Goal: Check status

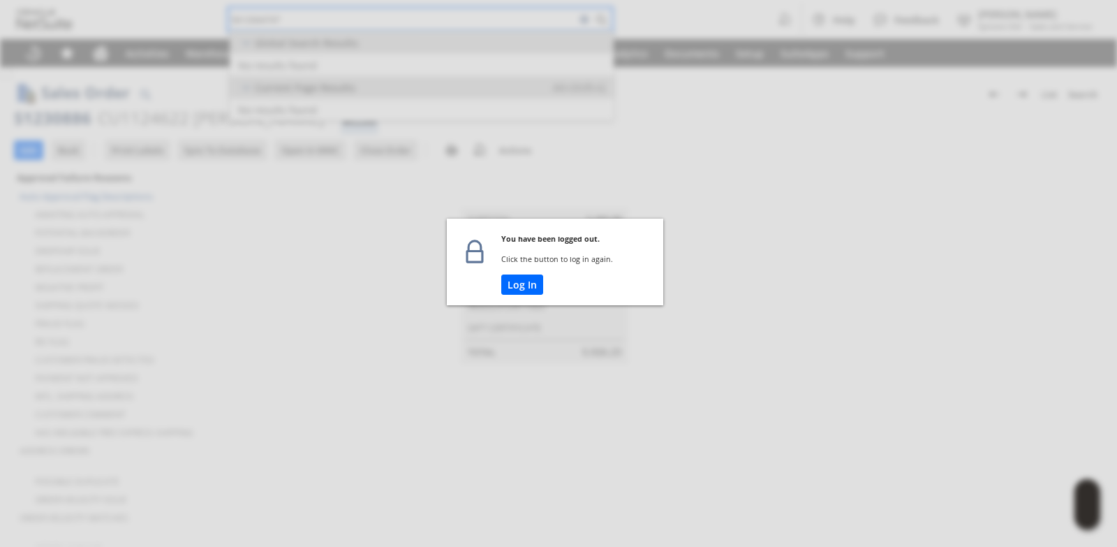
scroll to position [875, 0]
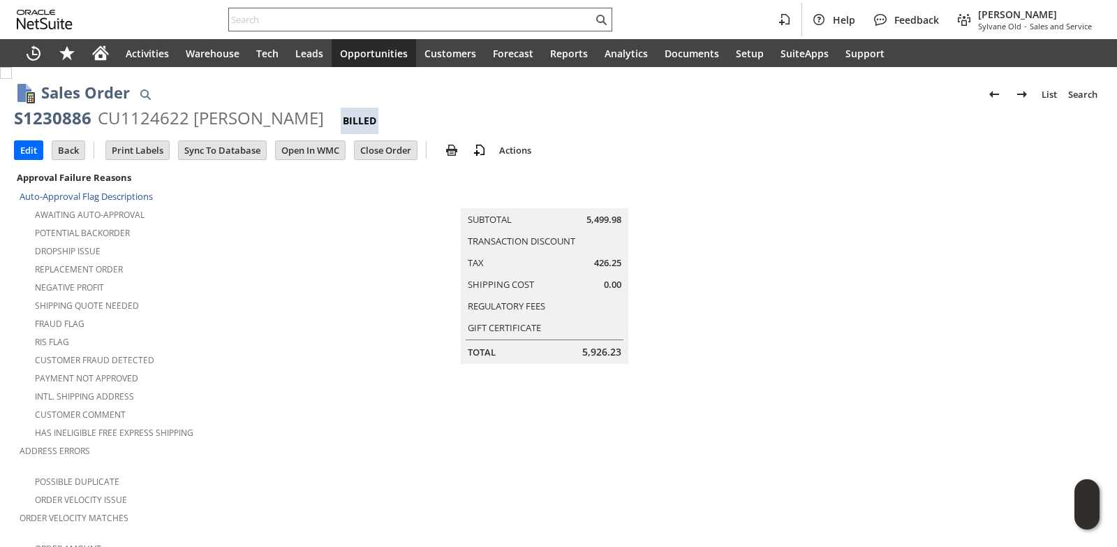
click at [286, 20] on input "text" at bounding box center [411, 19] width 364 height 17
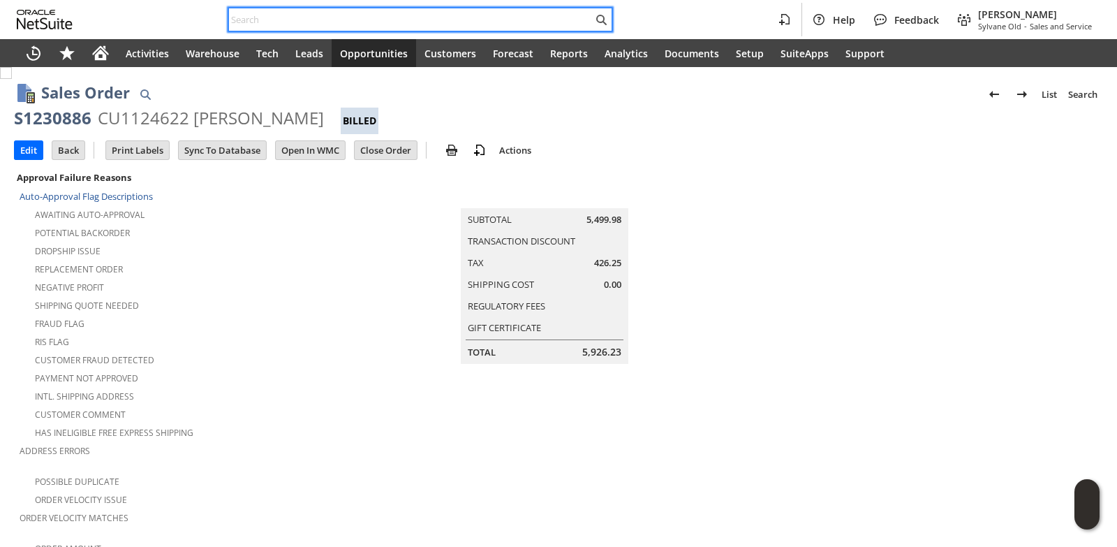
paste input "8659240189"
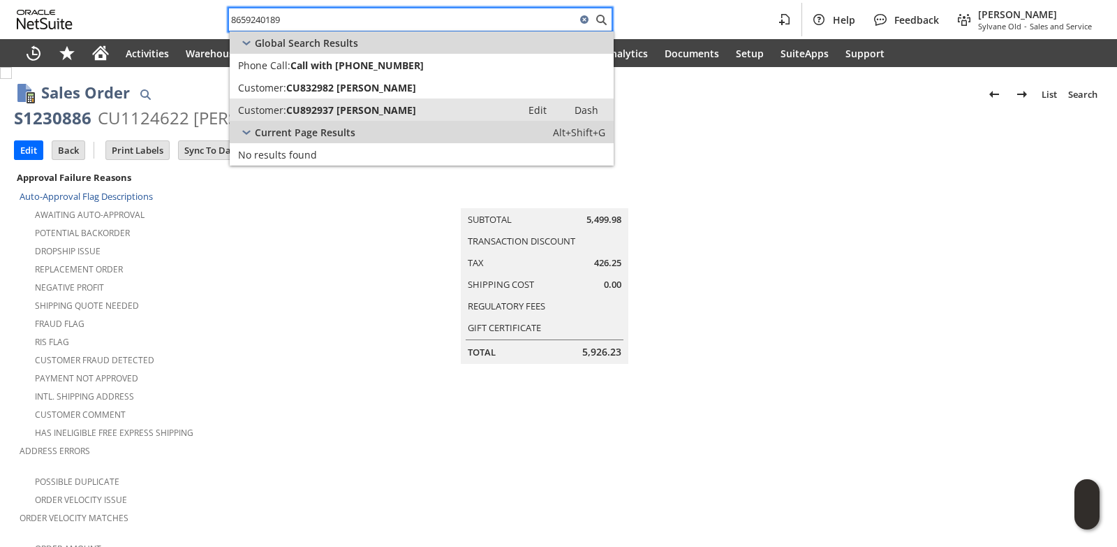
type input "8659240189"
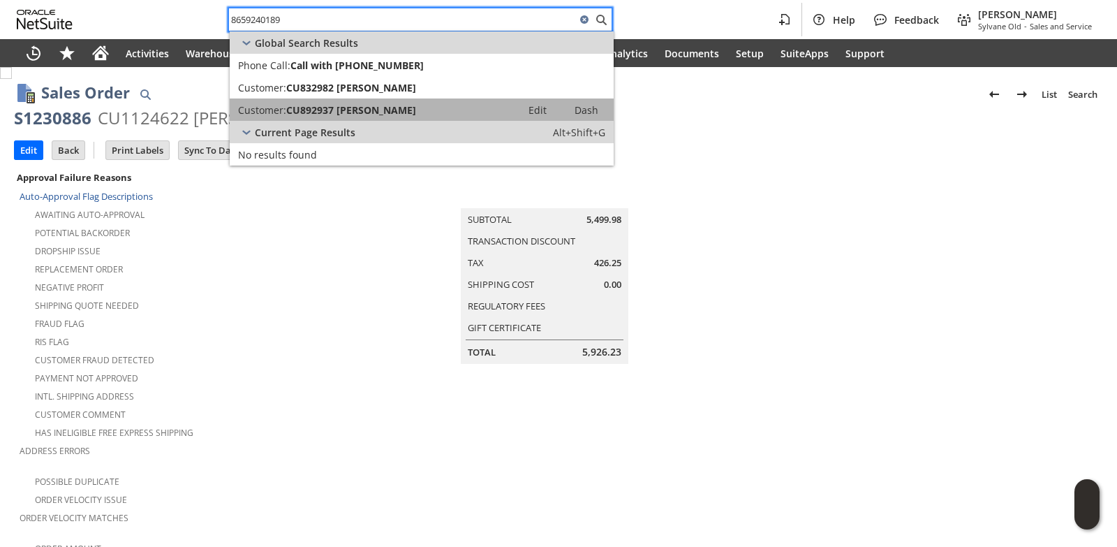
click at [356, 110] on span "CU892937 [PERSON_NAME]" at bounding box center [351, 109] width 130 height 13
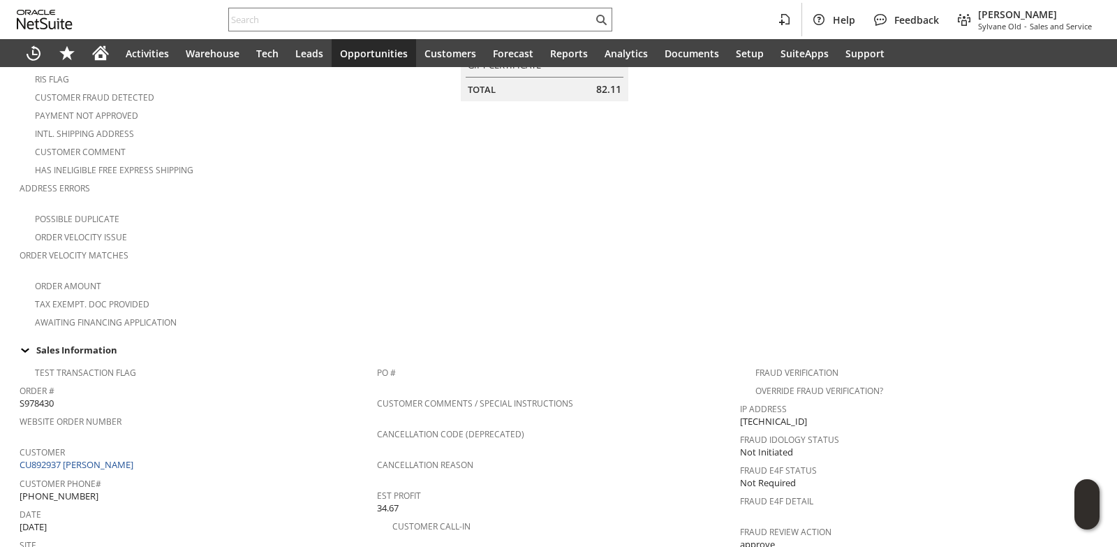
scroll to position [59, 0]
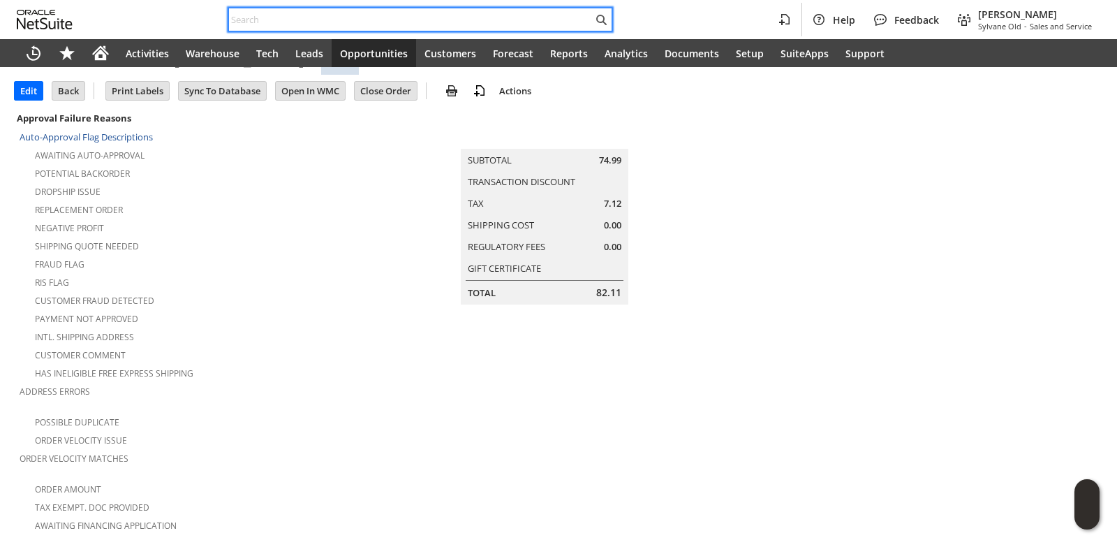
paste input "8659240189"
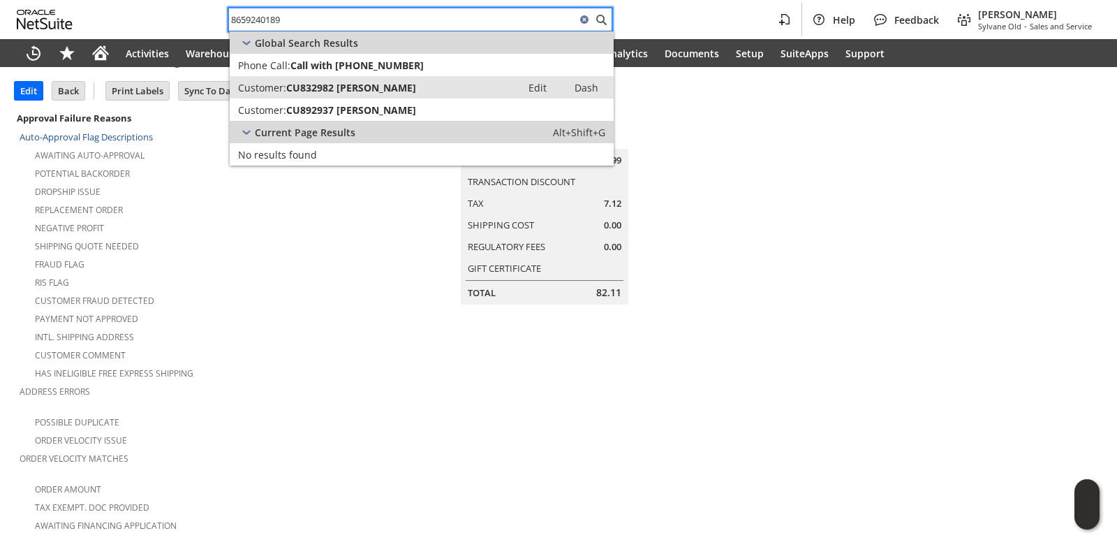
type input "8659240189"
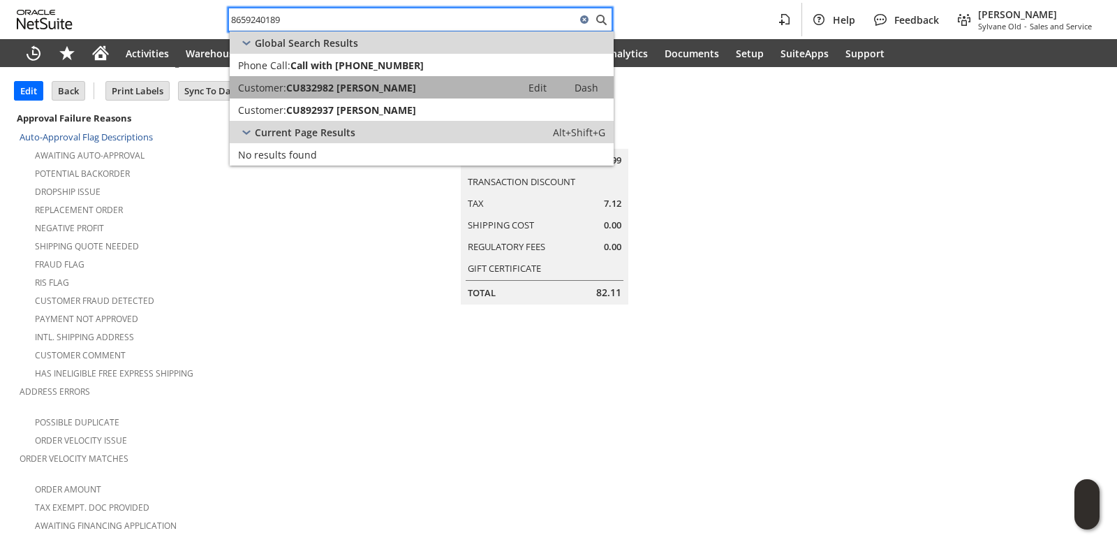
click at [334, 87] on span "CU832982 [PERSON_NAME]" at bounding box center [351, 87] width 130 height 13
